Goal: Task Accomplishment & Management: Use online tool/utility

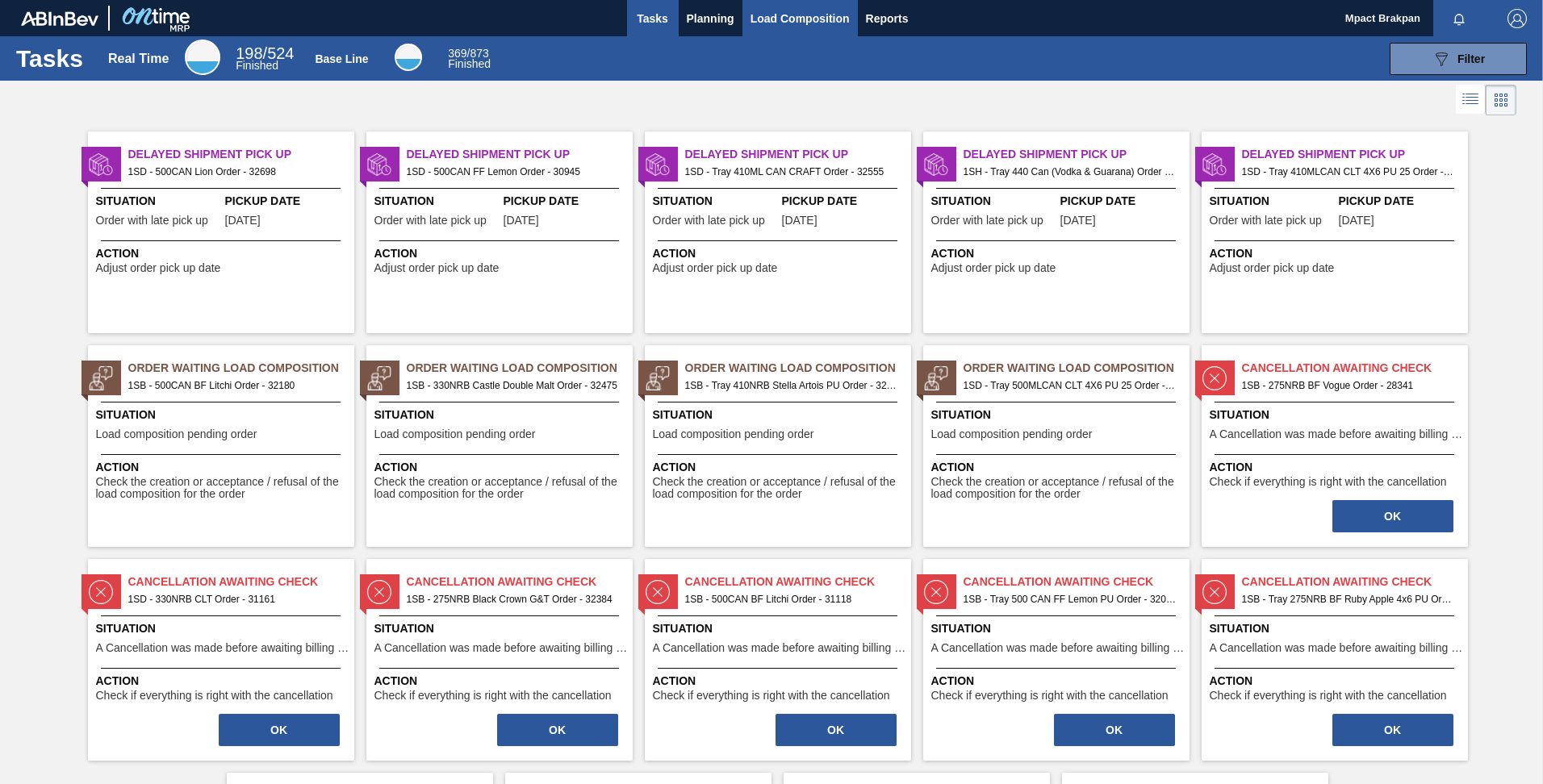
click at [777, 12] on span "Load Composition" at bounding box center [800, 19] width 99 height 19
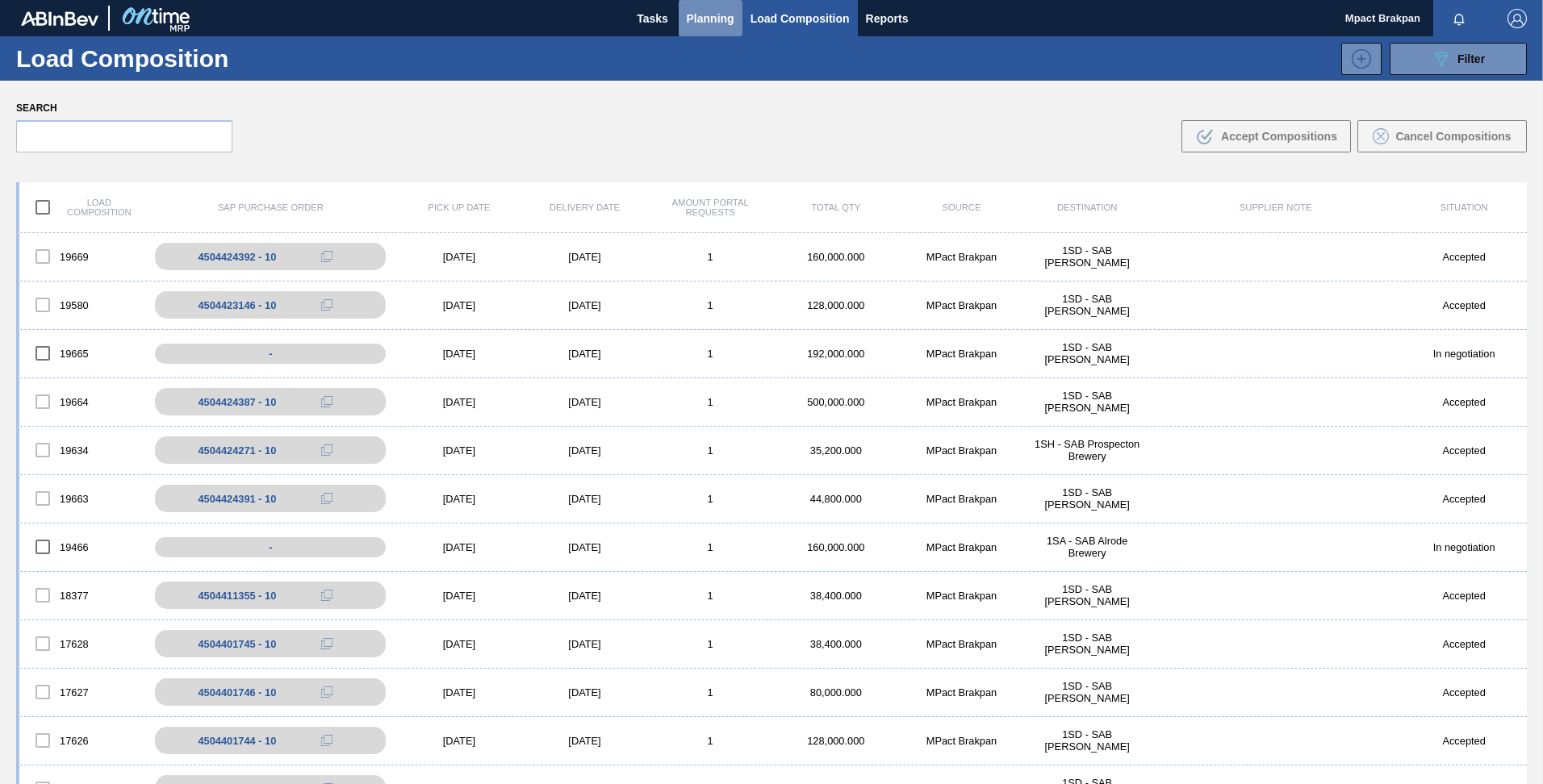
click at [704, 15] on span "Planning" at bounding box center [710, 19] width 48 height 19
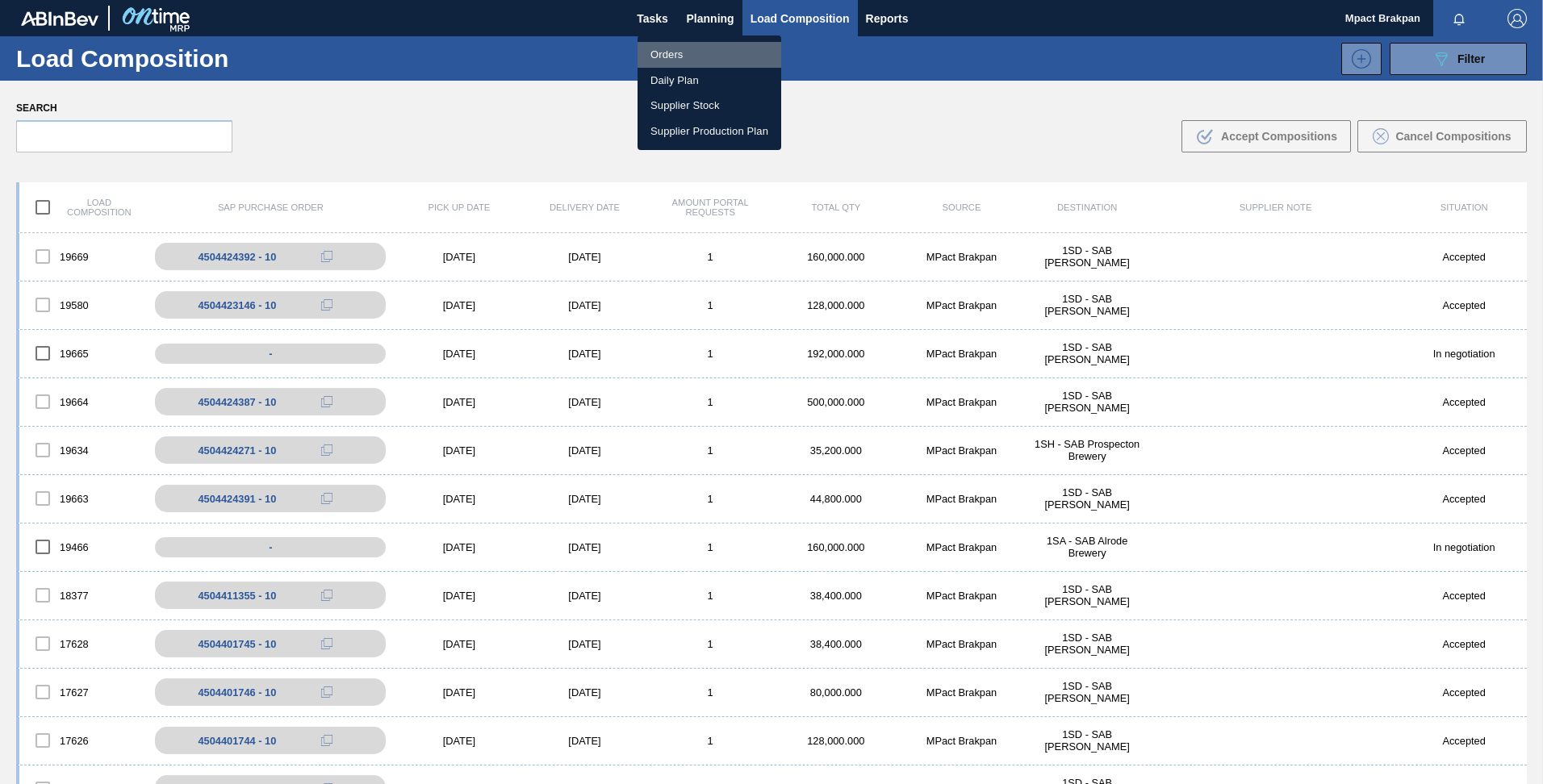
click at [670, 55] on li "Orders" at bounding box center [709, 55] width 144 height 26
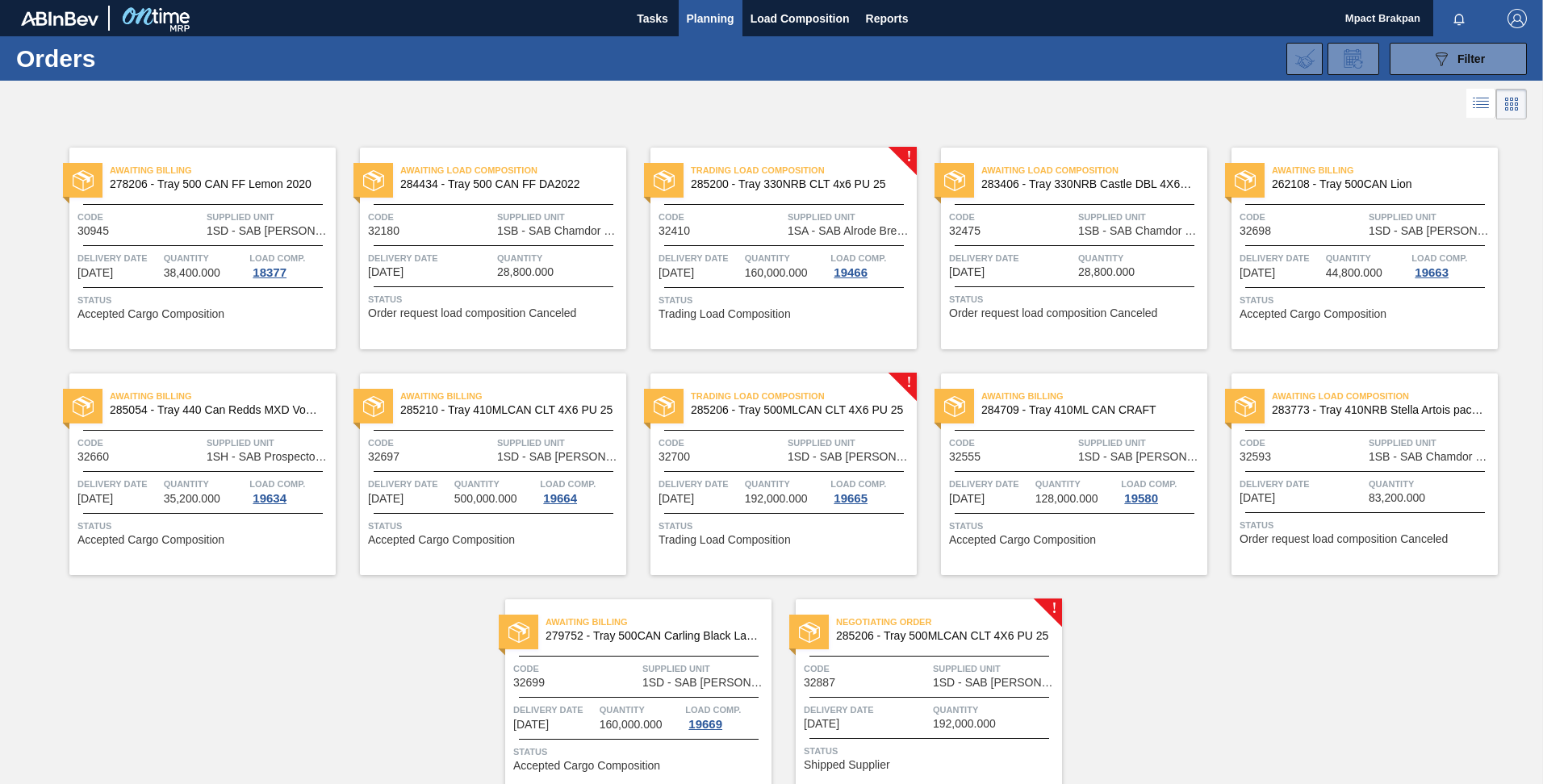
click at [931, 662] on div "Code 32887 Supplied Unit 1SD - SAB Rosslyn Brewery" at bounding box center [928, 674] width 266 height 28
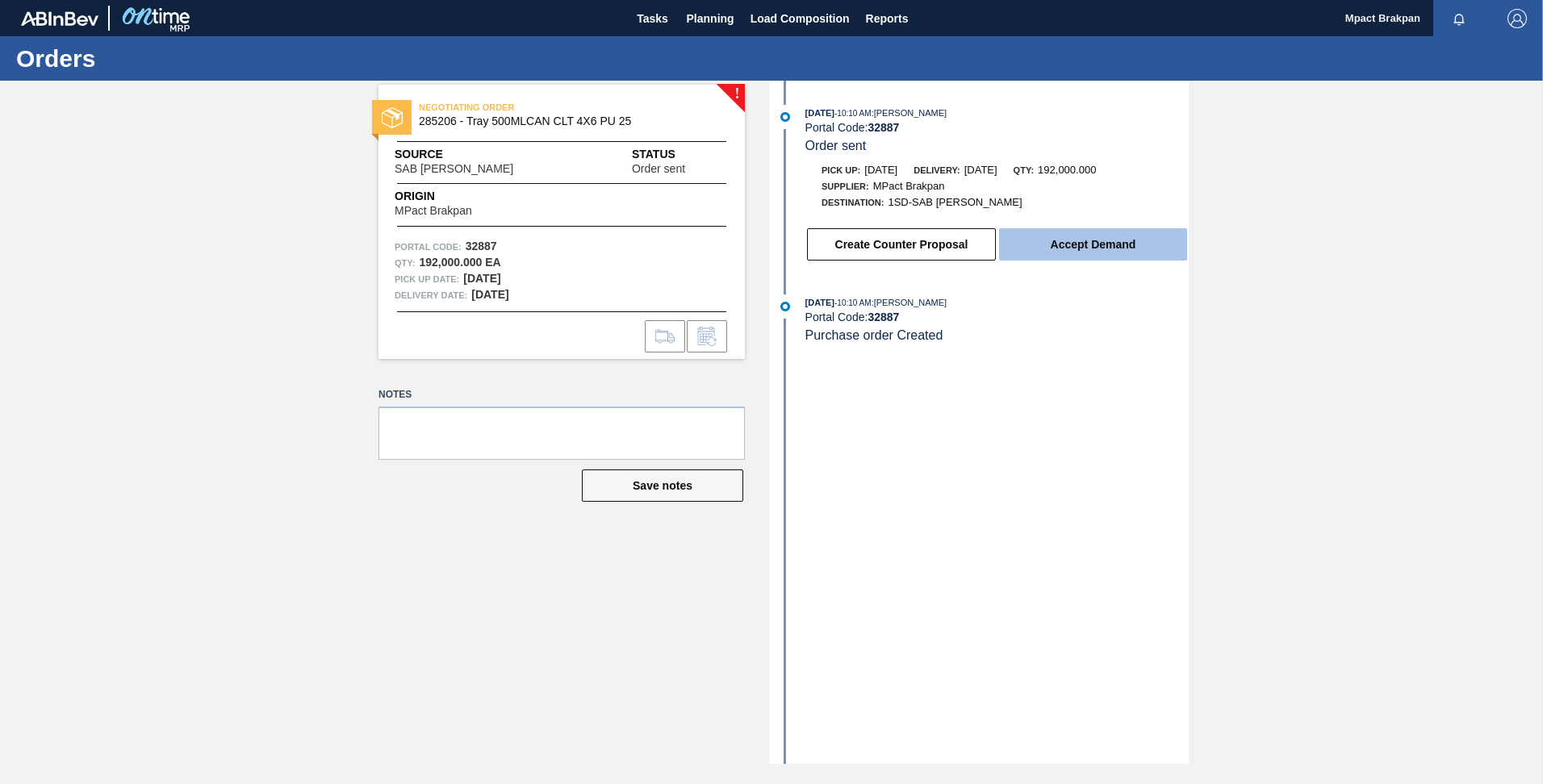
click at [1087, 249] on button "Accept Demand" at bounding box center [1093, 244] width 188 height 32
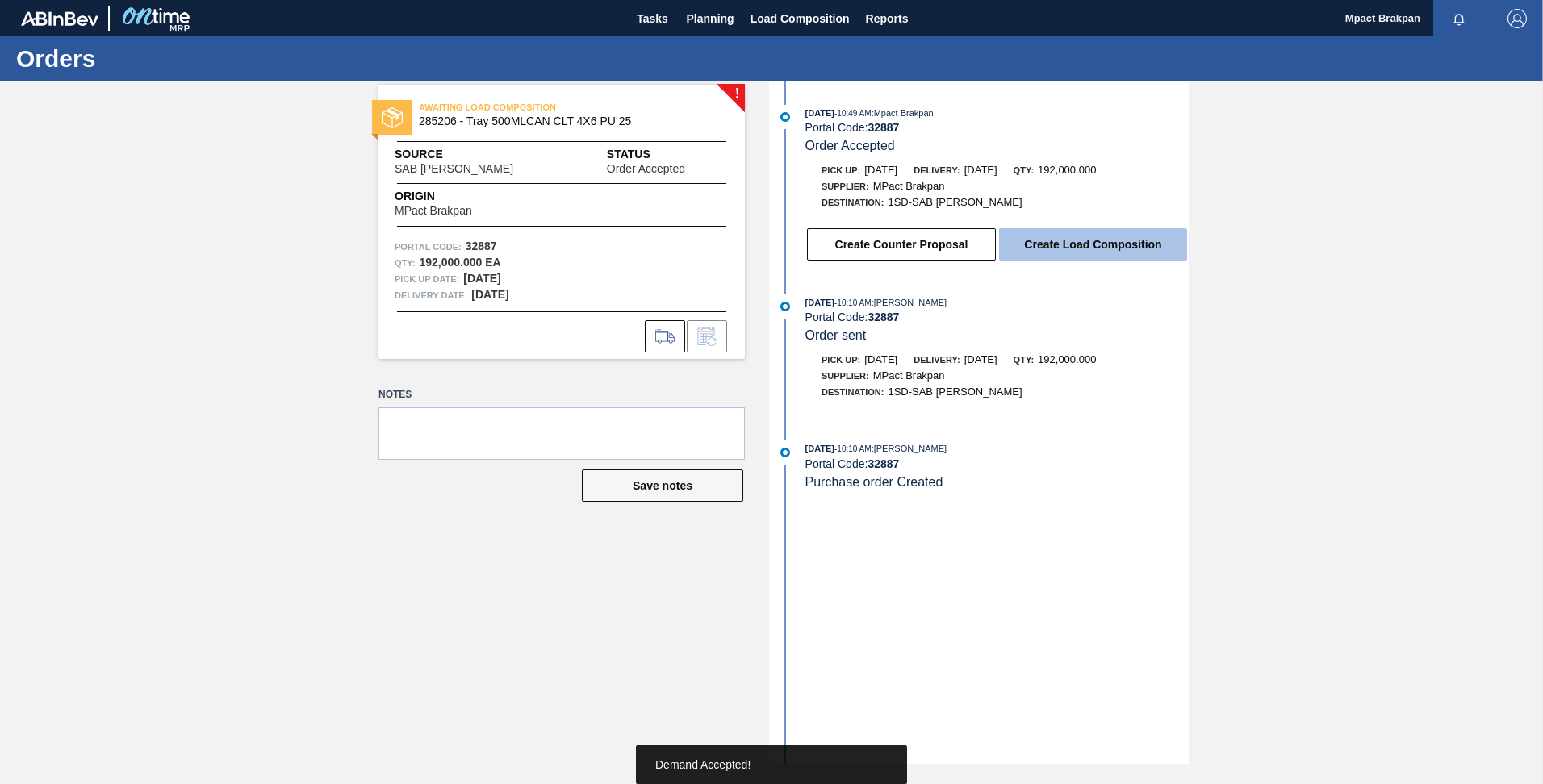
click at [1086, 241] on button "Create Load Composition" at bounding box center [1093, 244] width 188 height 32
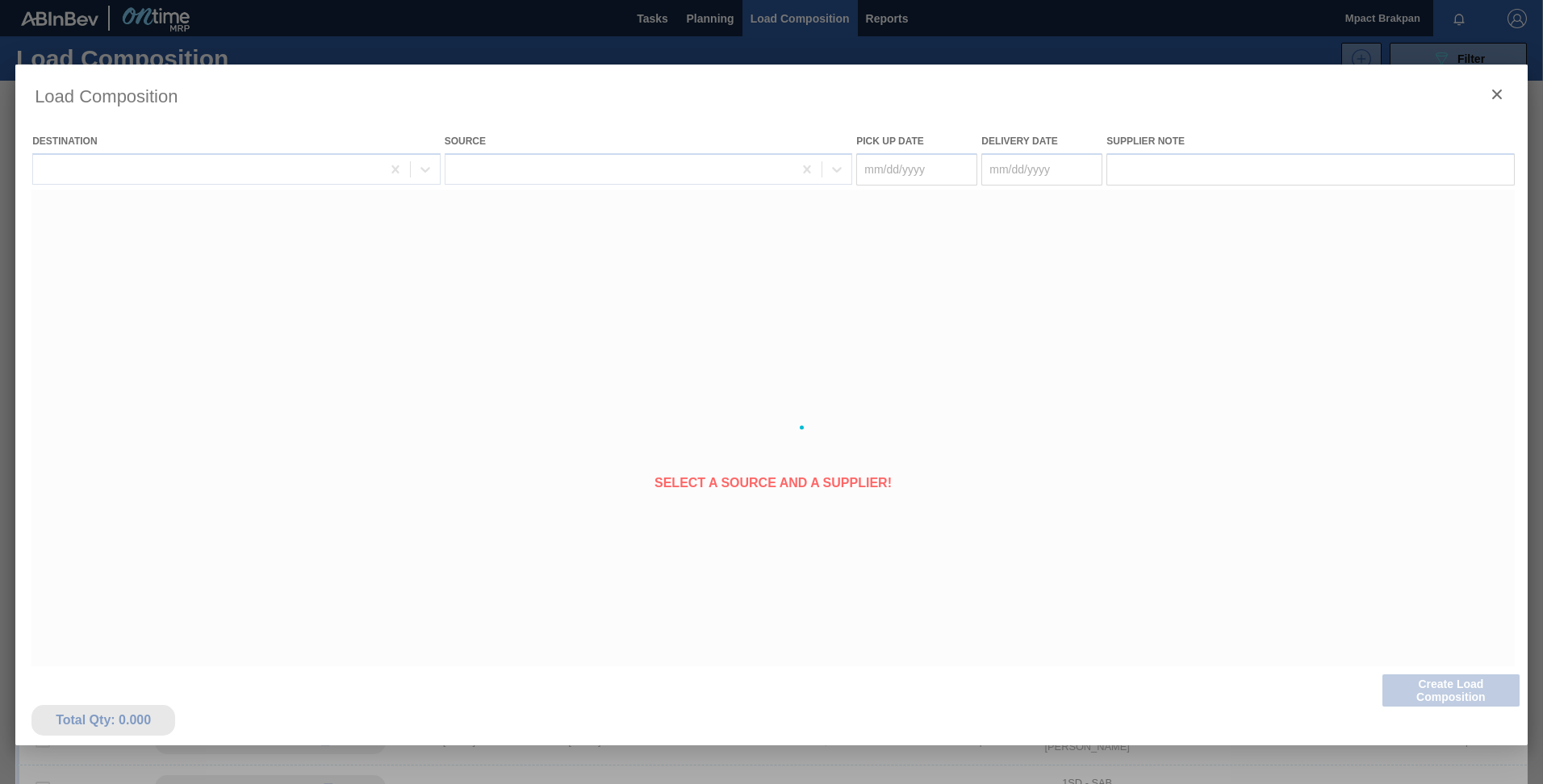
type Date "[DATE]"
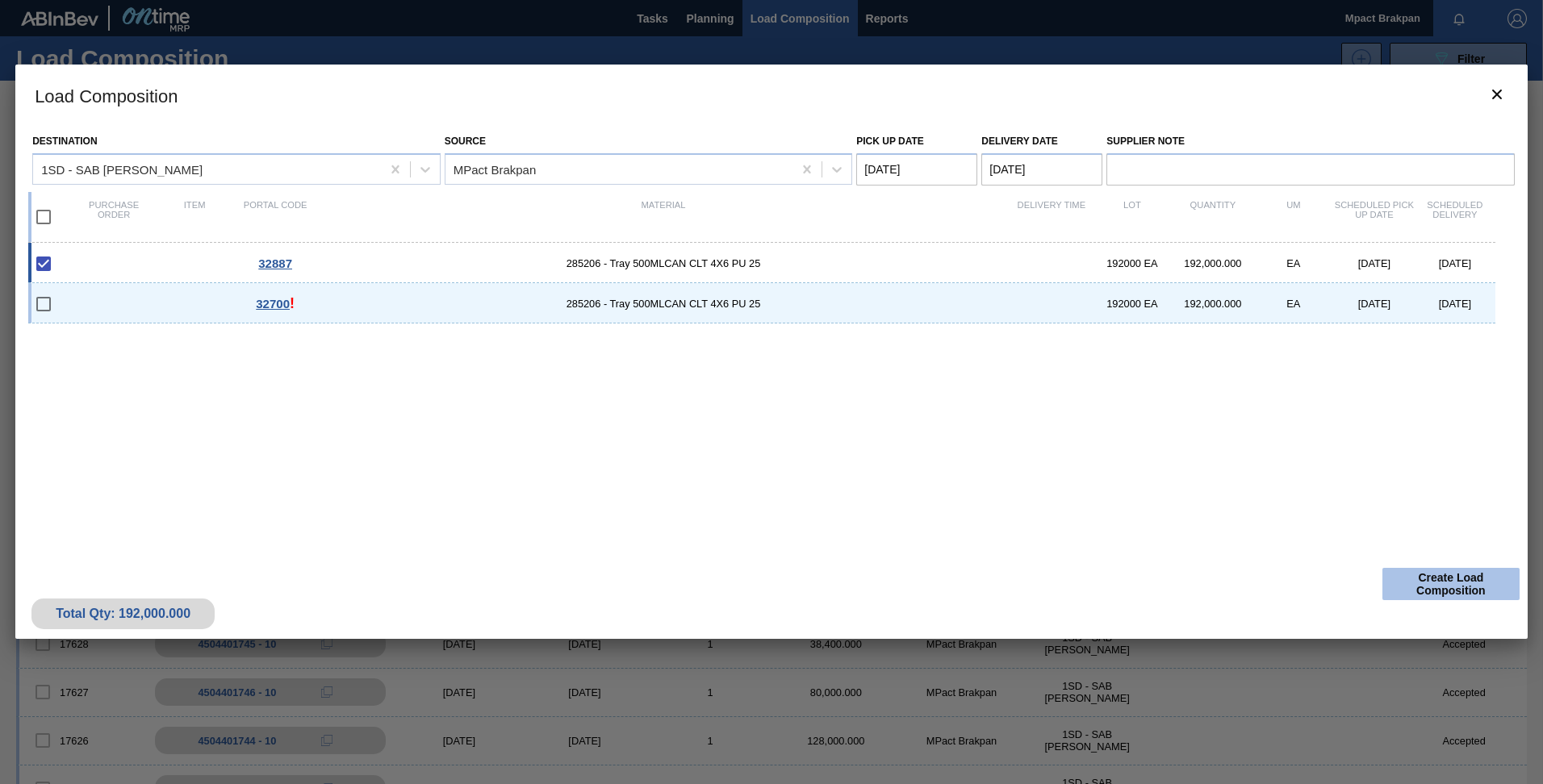
click at [1434, 580] on button "Create Load Composition" at bounding box center [1451, 584] width 137 height 32
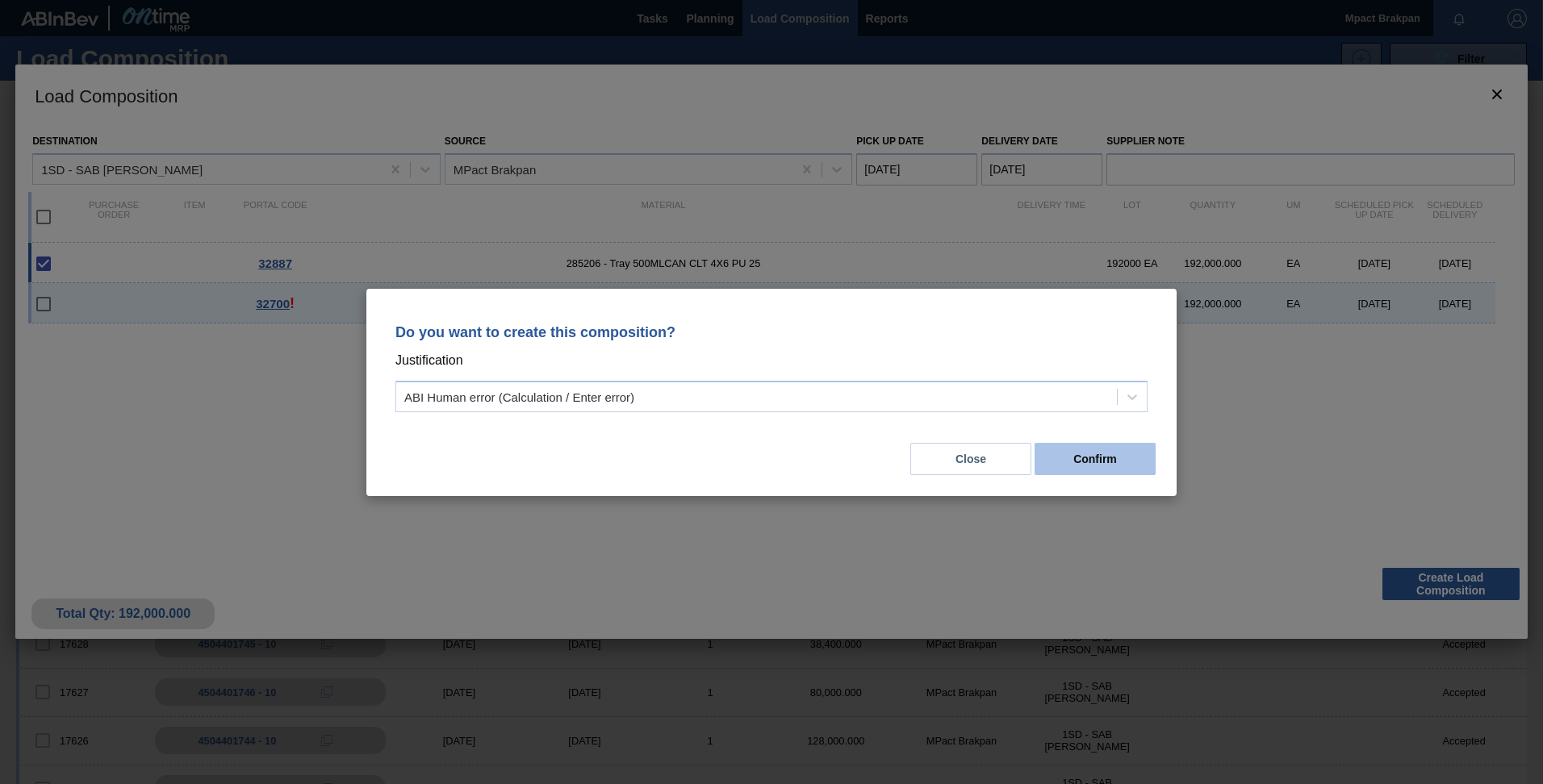
click at [1112, 458] on button "Confirm" at bounding box center [1095, 459] width 121 height 32
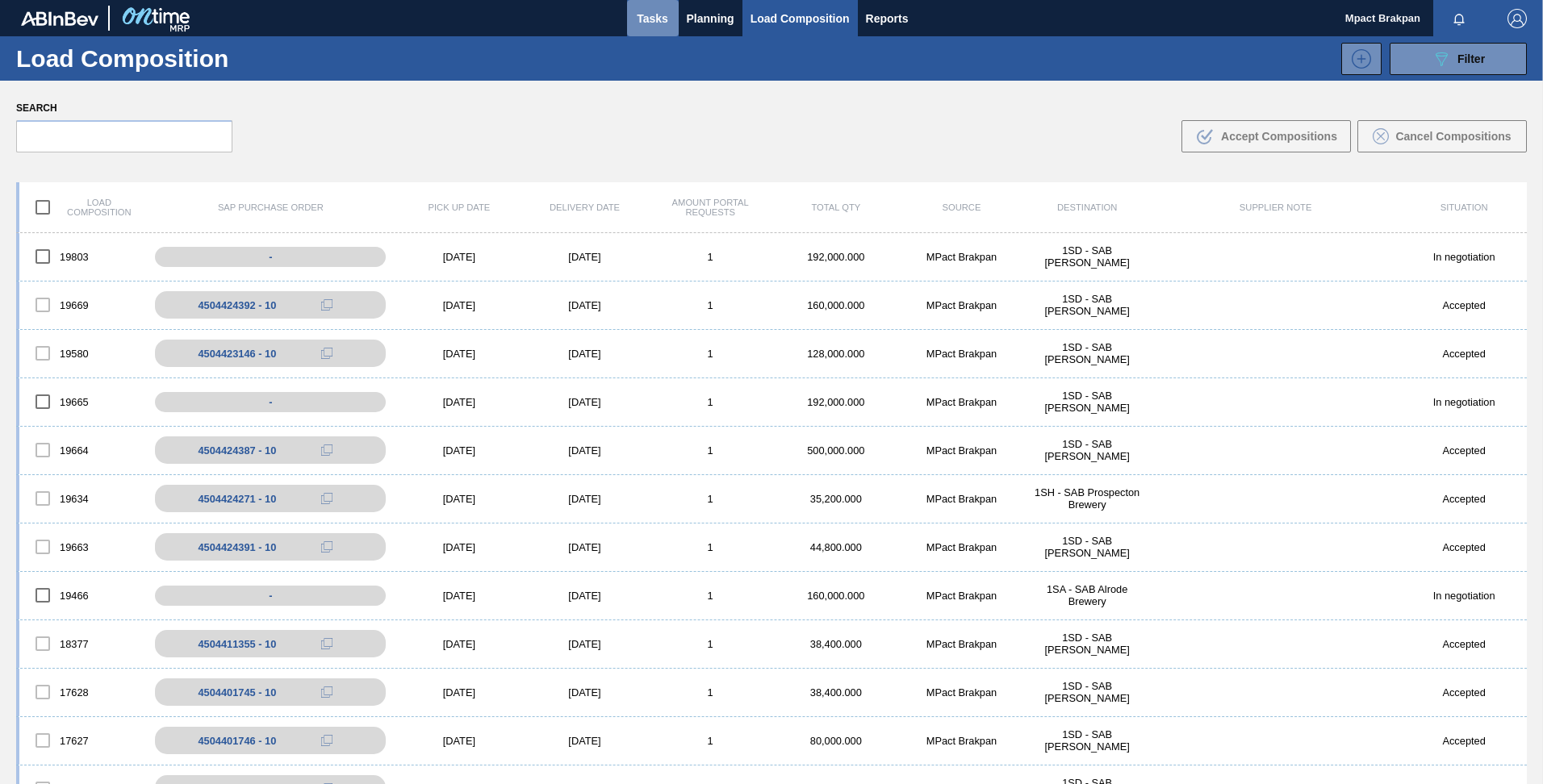
click at [639, 14] on span "Tasks" at bounding box center [653, 19] width 36 height 19
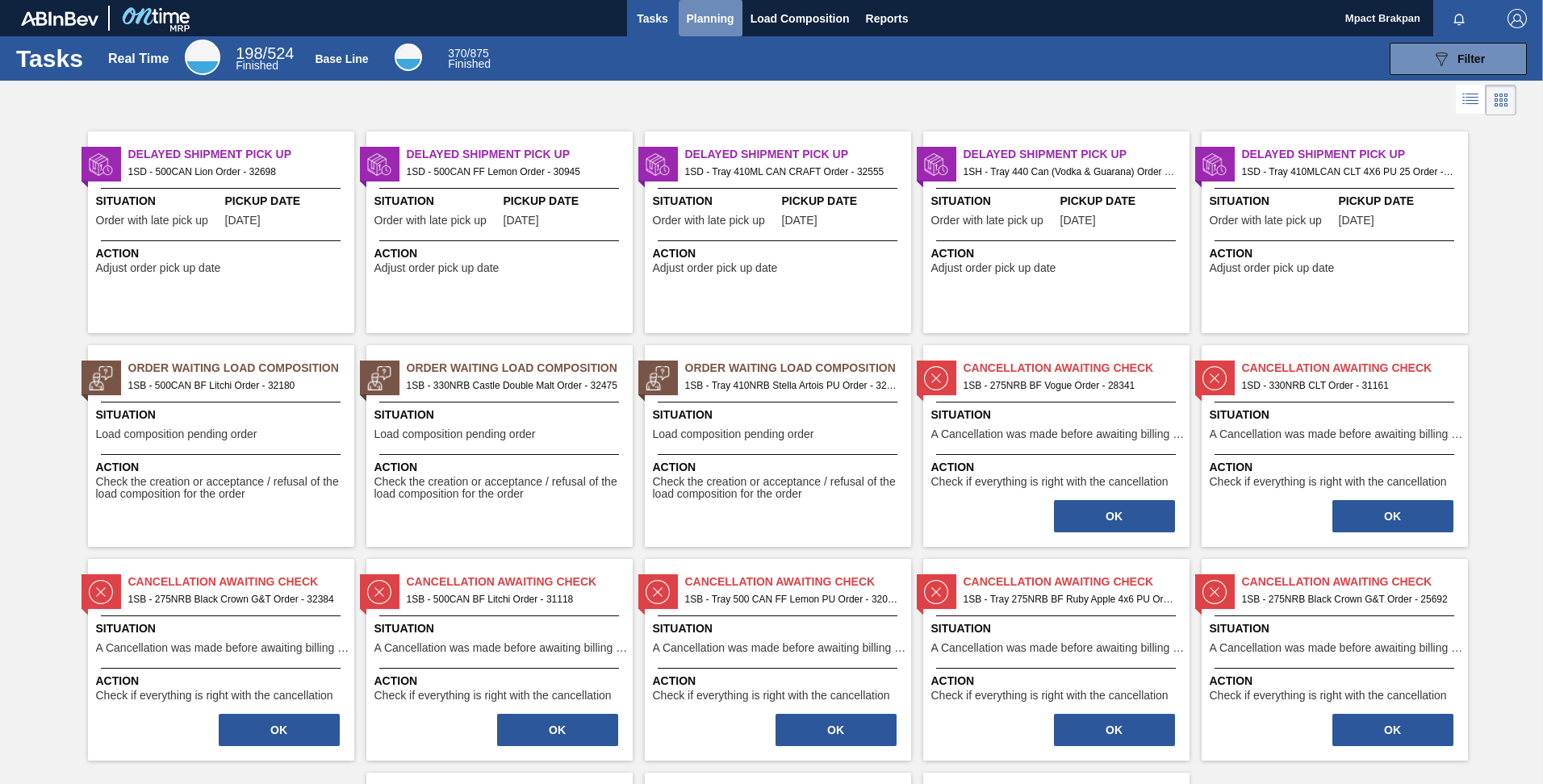
click at [713, 11] on span "Planning" at bounding box center [710, 19] width 48 height 19
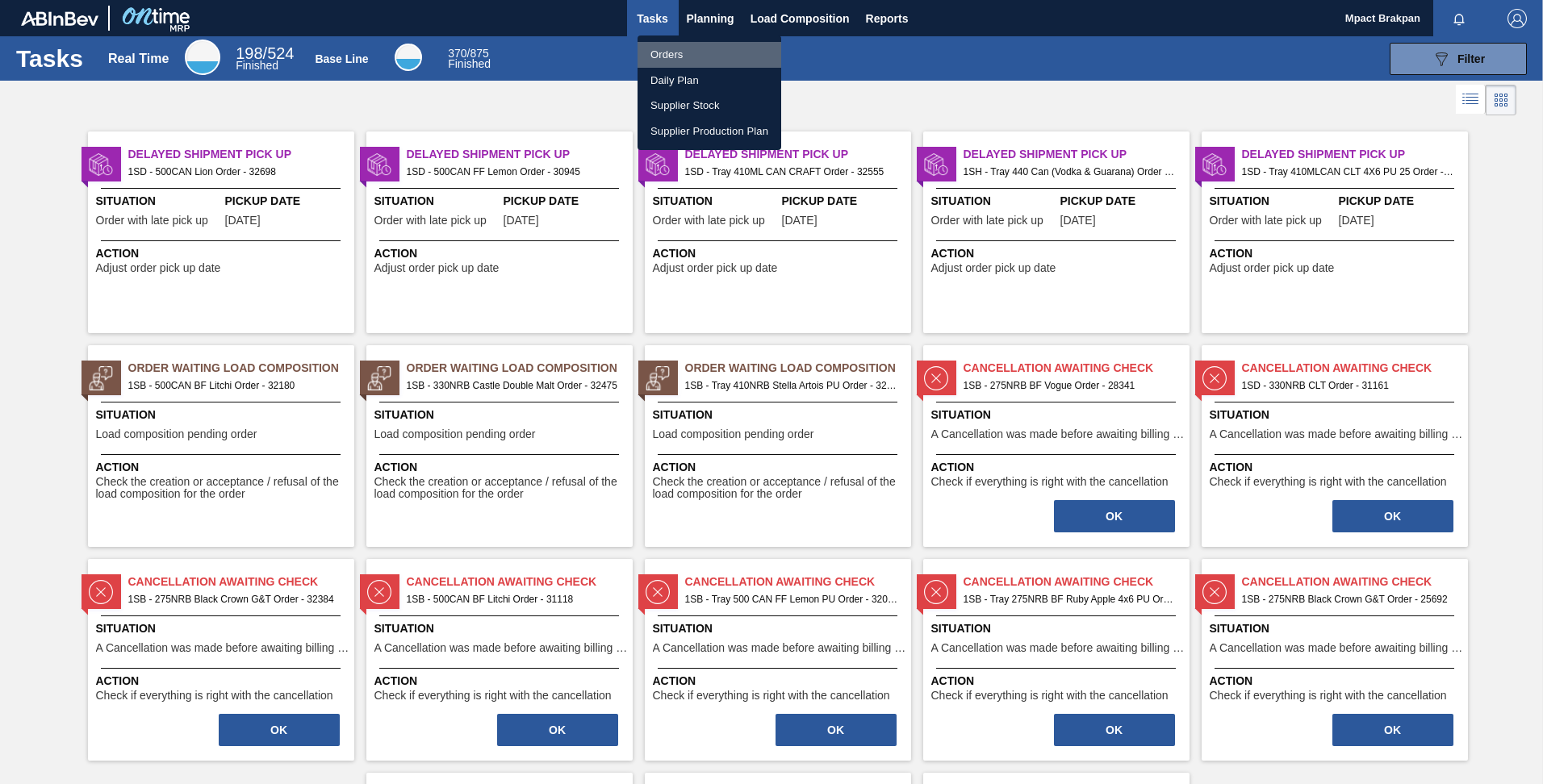
click at [674, 53] on li "Orders" at bounding box center [709, 55] width 144 height 26
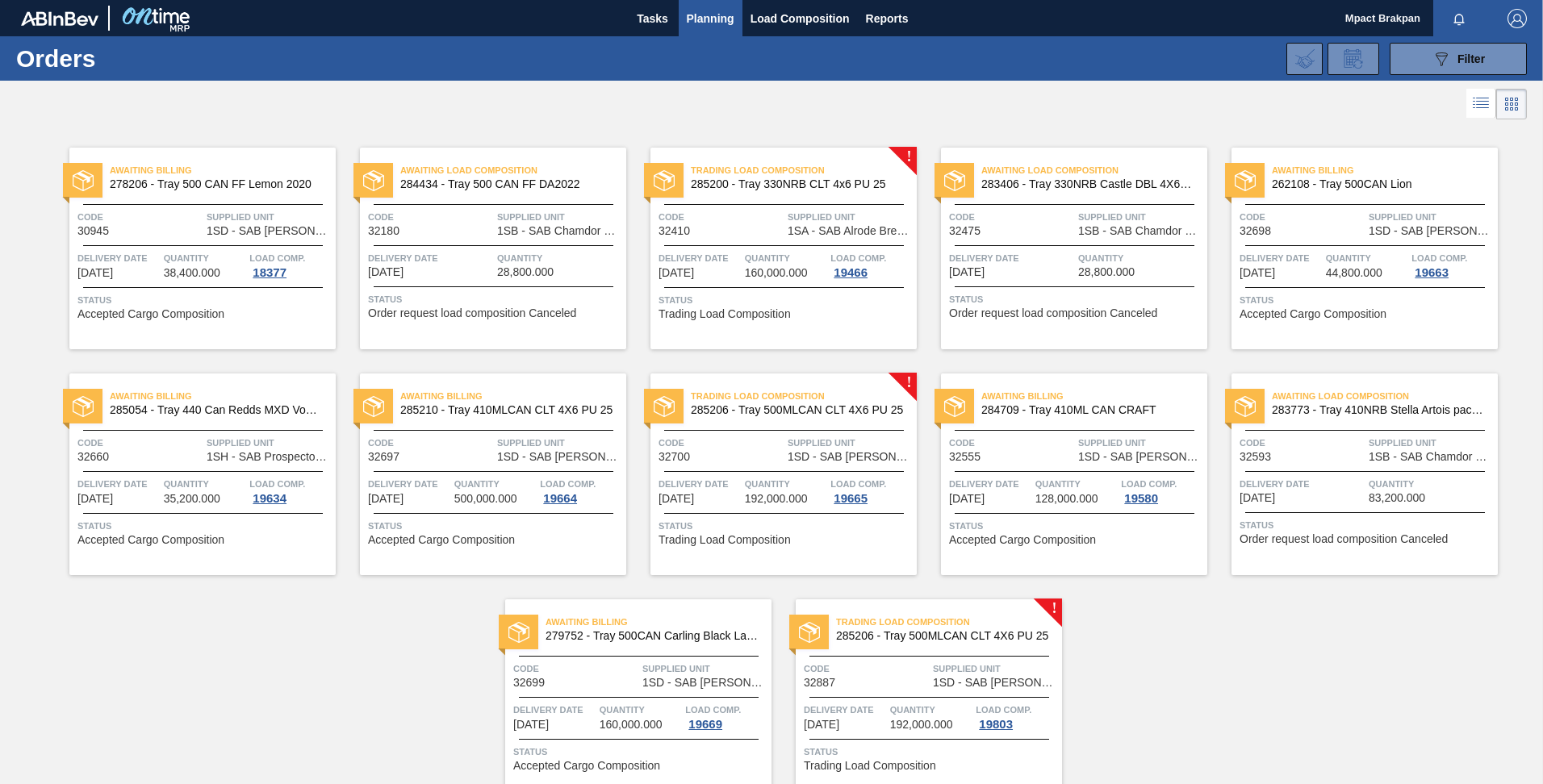
click at [804, 476] on span "Quantity" at bounding box center [786, 484] width 82 height 16
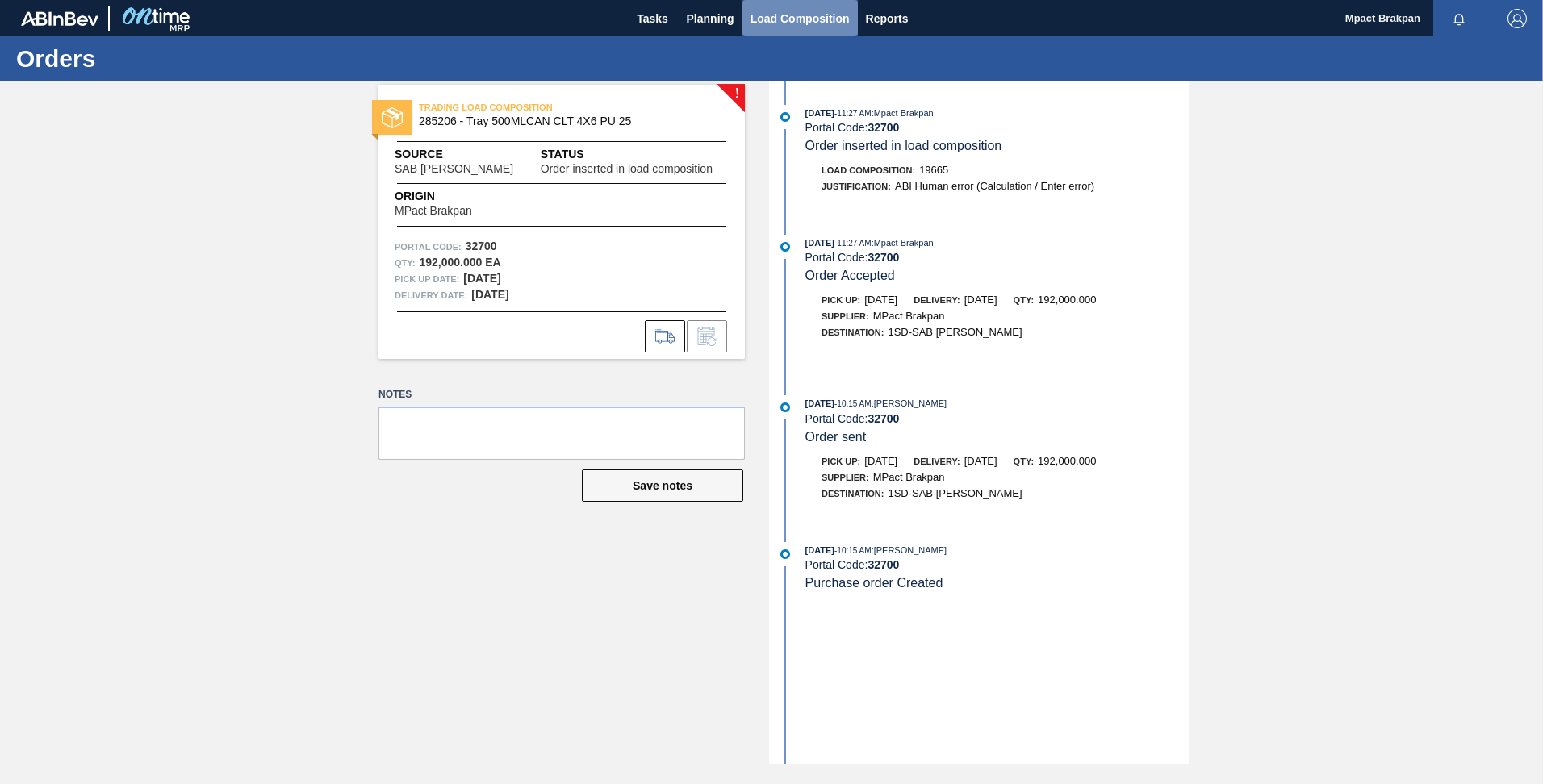
click at [776, 16] on span "Load Composition" at bounding box center [800, 19] width 99 height 19
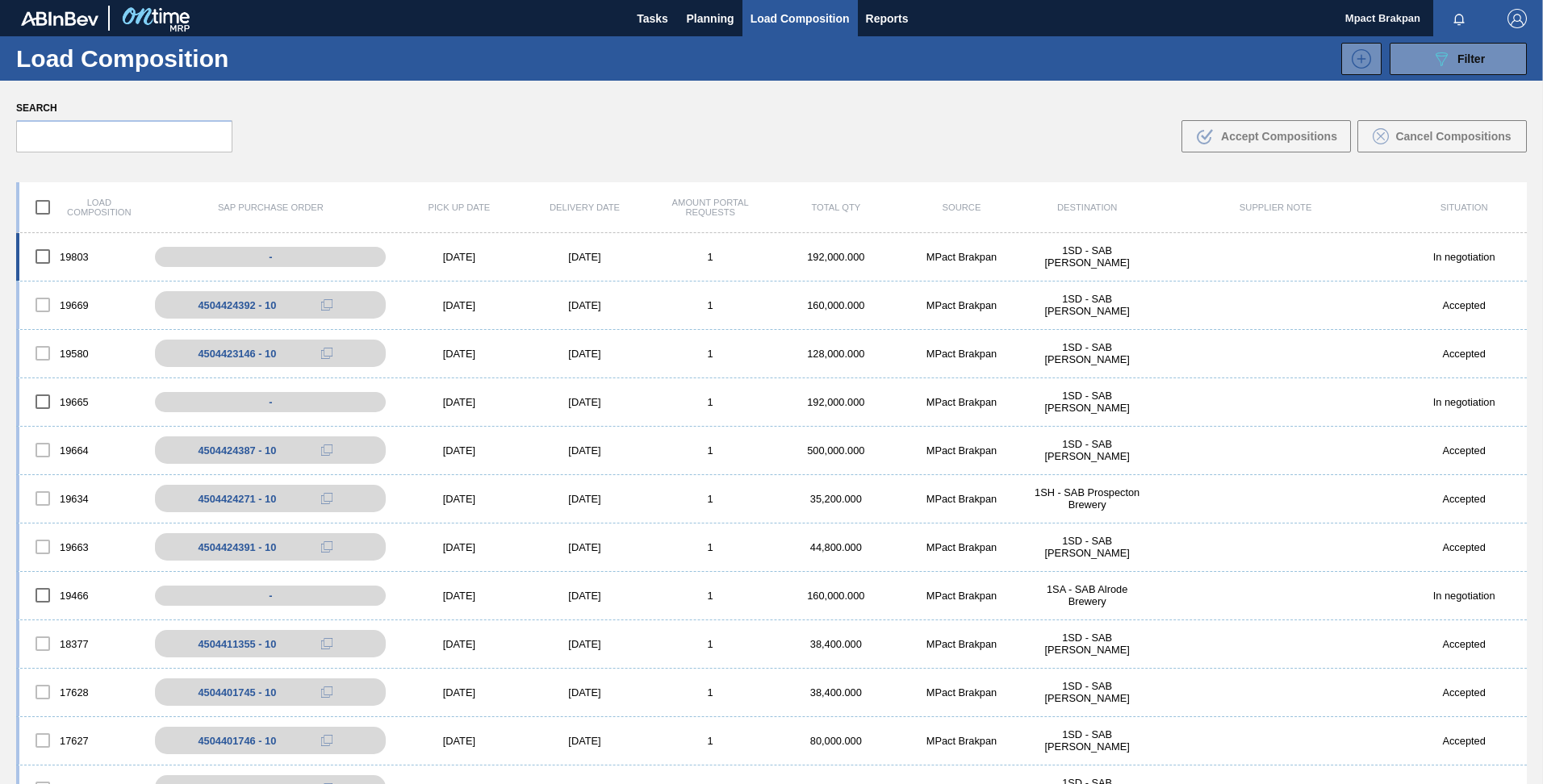
click at [445, 255] on div "[DATE]" at bounding box center [459, 256] width 126 height 12
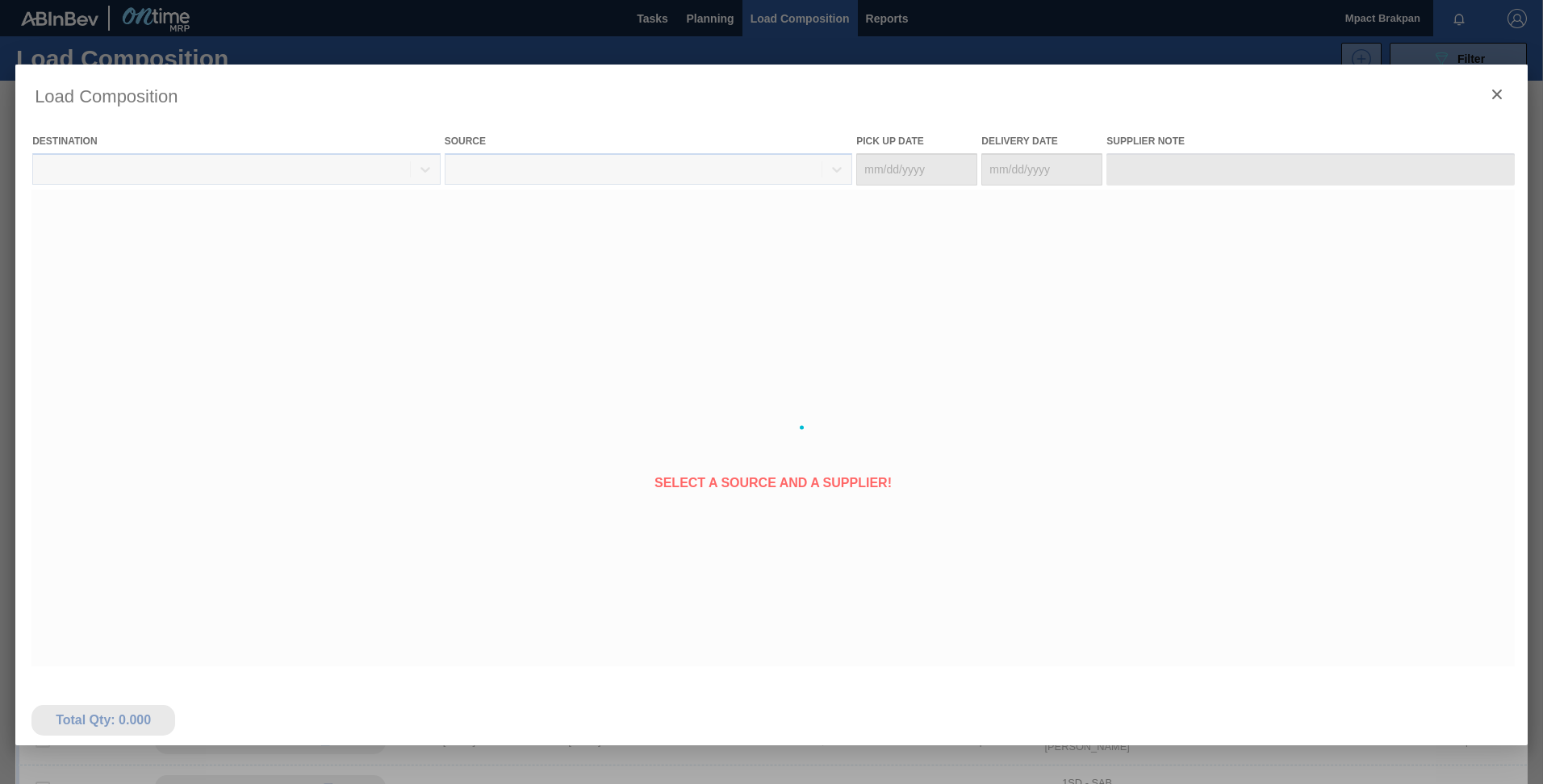
type Date "[DATE]"
